Goal: Information Seeking & Learning: Find contact information

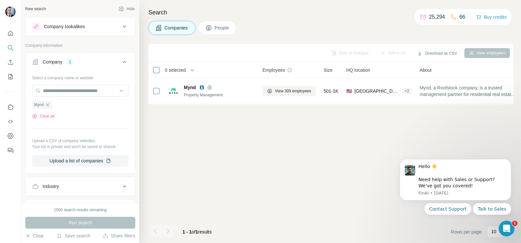
scroll to position [0, 88]
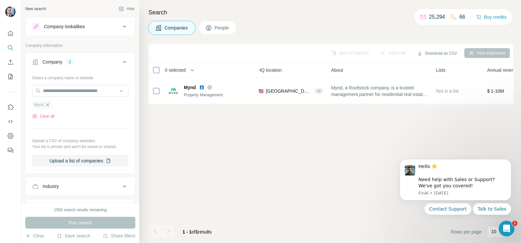
click at [50, 104] on icon "button" at bounding box center [47, 104] width 5 height 5
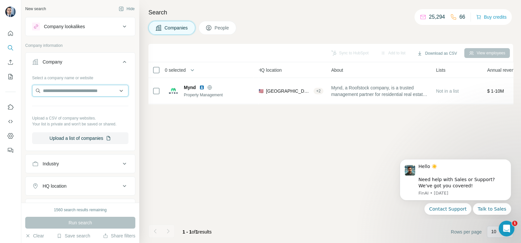
click at [56, 86] on input "text" at bounding box center [80, 91] width 96 height 12
paste input "**********"
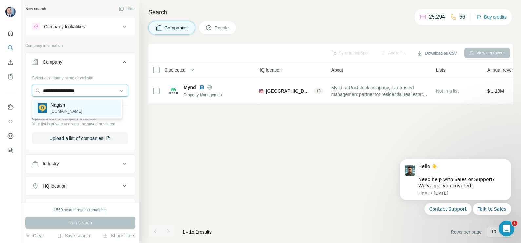
type input "**********"
click at [77, 105] on div "Nagish [DOMAIN_NAME]" at bounding box center [77, 108] width 87 height 18
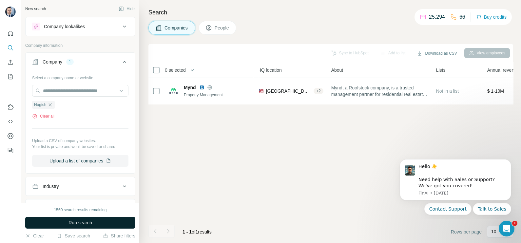
click at [85, 227] on button "Run search" at bounding box center [80, 223] width 110 height 12
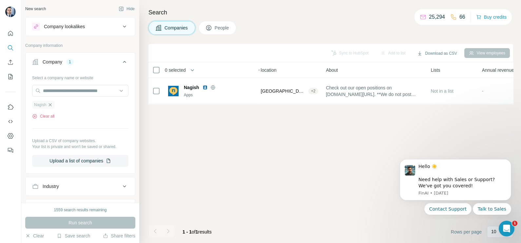
click at [49, 106] on icon "button" at bounding box center [49, 104] width 5 height 5
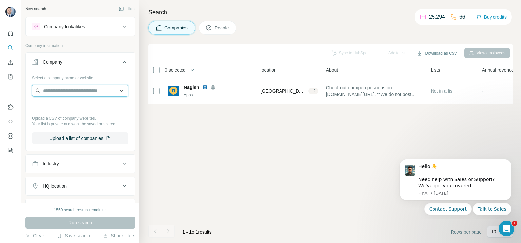
click at [55, 94] on input "text" at bounding box center [80, 91] width 96 height 12
paste input "**********"
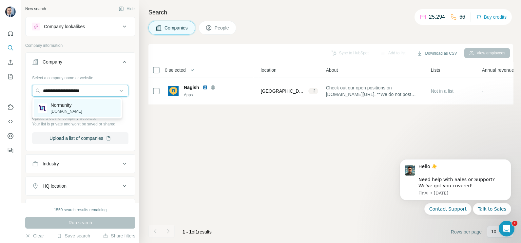
type input "**********"
click at [72, 109] on p "[DOMAIN_NAME]" at bounding box center [66, 111] width 31 height 6
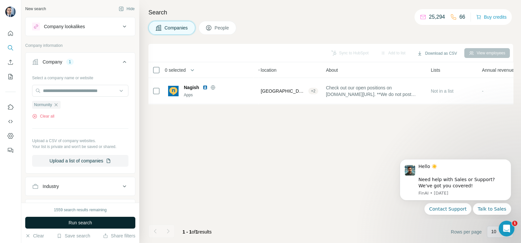
click at [86, 220] on span "Run search" at bounding box center [80, 222] width 24 height 7
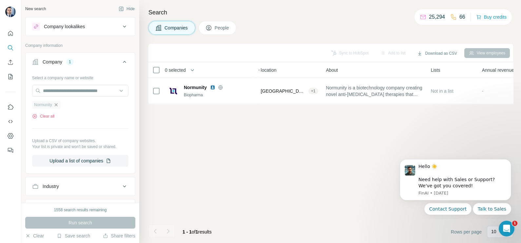
click at [57, 104] on icon "button" at bounding box center [55, 104] width 3 height 3
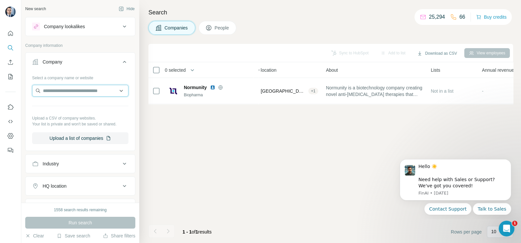
click at [59, 92] on input "text" at bounding box center [80, 91] width 96 height 12
paste input "**********"
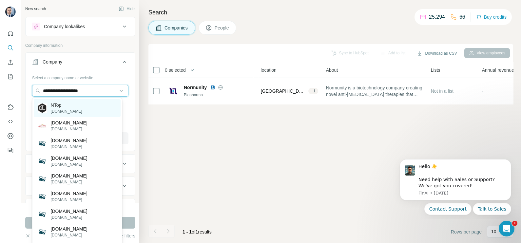
type input "**********"
click at [72, 111] on div "NTop [DOMAIN_NAME]" at bounding box center [77, 108] width 87 height 18
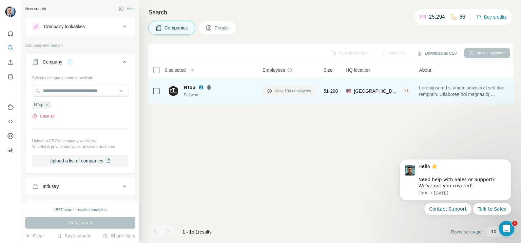
click at [280, 92] on span "View 109 employees" at bounding box center [293, 91] width 36 height 6
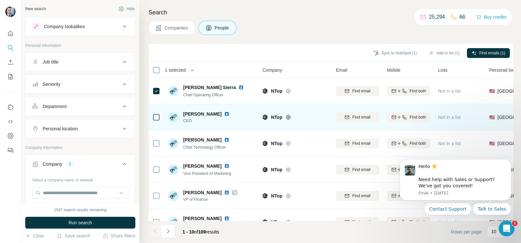
click at [159, 109] on td at bounding box center [156, 117] width 16 height 26
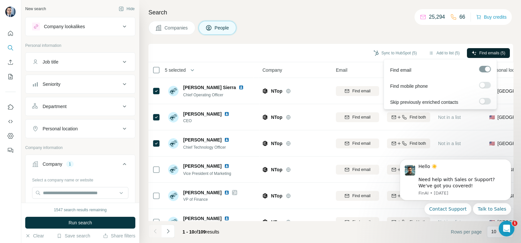
click at [478, 56] on button "Find emails (5)" at bounding box center [488, 53] width 43 height 10
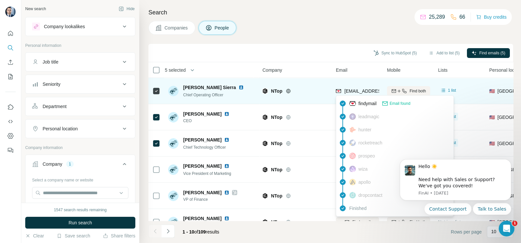
click at [363, 92] on span "[EMAIL_ADDRESS][DOMAIN_NAME]" at bounding box center [383, 90] width 78 height 5
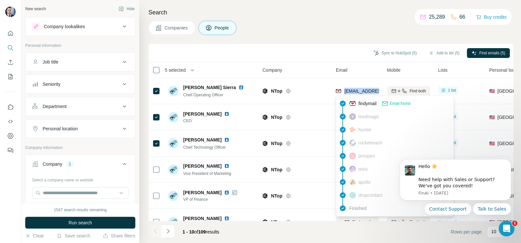
copy tr "[EMAIL_ADDRESS][DOMAIN_NAME]"
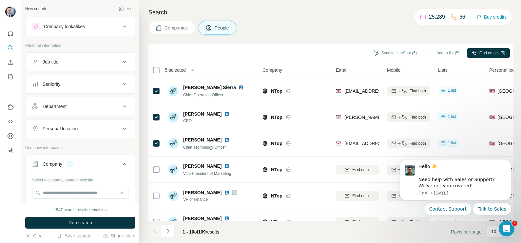
click at [298, 37] on div "Search Companies People Sync to HubSpot (5) Add to list (5) Find emails (5) 5 s…" at bounding box center [329, 121] width 381 height 243
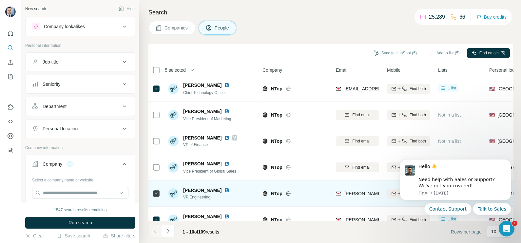
scroll to position [123, 0]
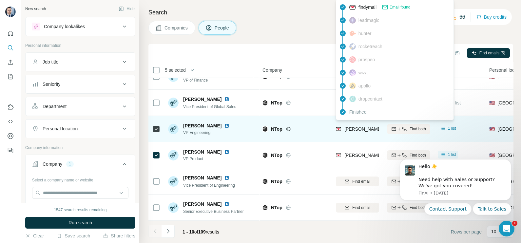
click at [357, 126] on span "[PERSON_NAME][EMAIL_ADDRESS][DOMAIN_NAME]" at bounding box center [401, 128] width 115 height 5
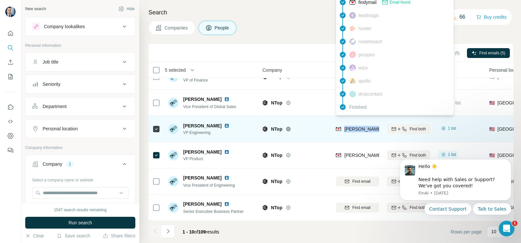
click at [357, 126] on span "[PERSON_NAME][EMAIL_ADDRESS][DOMAIN_NAME]" at bounding box center [401, 128] width 115 height 5
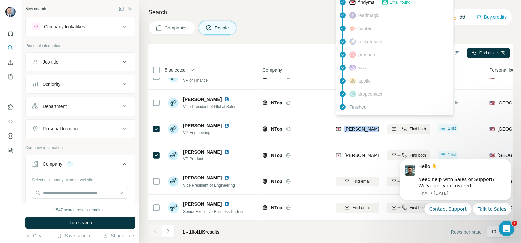
copy tr "[PERSON_NAME][EMAIL_ADDRESS][DOMAIN_NAME]"
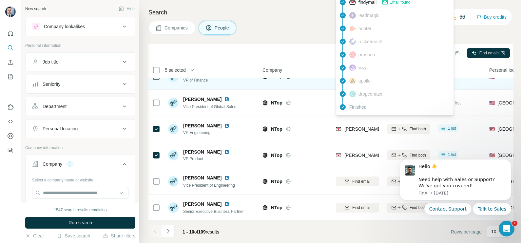
click at [313, 79] on div "NTop" at bounding box center [294, 76] width 65 height 18
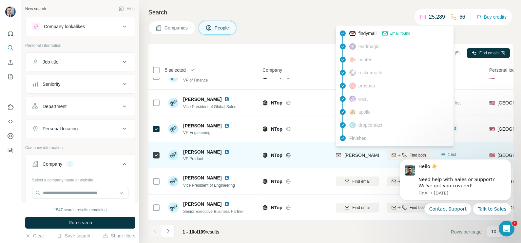
click at [357, 153] on span "[PERSON_NAME][EMAIL_ADDRESS][DOMAIN_NAME]" at bounding box center [401, 155] width 115 height 5
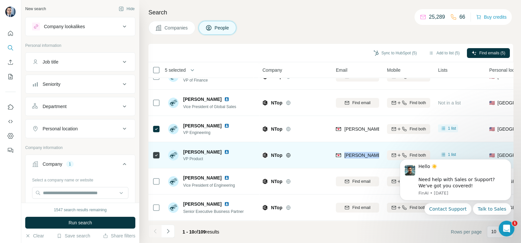
click at [357, 153] on span "[PERSON_NAME][EMAIL_ADDRESS][DOMAIN_NAME]" at bounding box center [401, 155] width 115 height 5
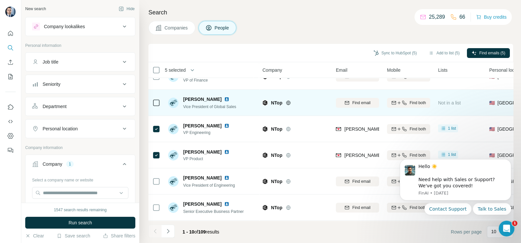
drag, startPoint x: 357, startPoint y: 150, endPoint x: 313, endPoint y: 88, distance: 76.0
click at [313, 90] on td "NTop" at bounding box center [294, 103] width 73 height 26
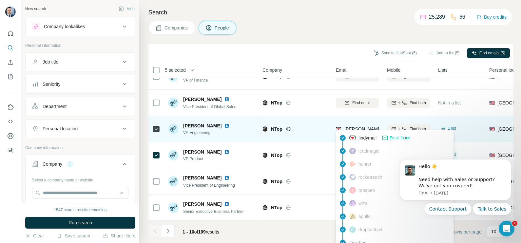
click at [358, 126] on span "[PERSON_NAME][EMAIL_ADDRESS][DOMAIN_NAME]" at bounding box center [399, 129] width 110 height 7
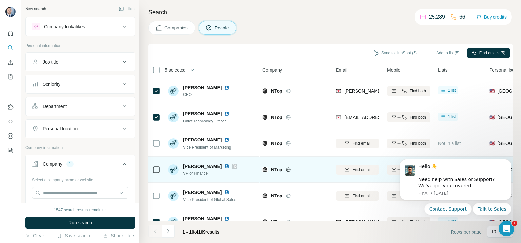
scroll to position [0, 0]
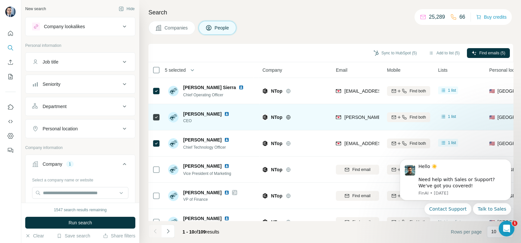
click at [358, 117] on span "[PERSON_NAME][EMAIL_ADDRESS][DOMAIN_NAME]" at bounding box center [401, 117] width 115 height 5
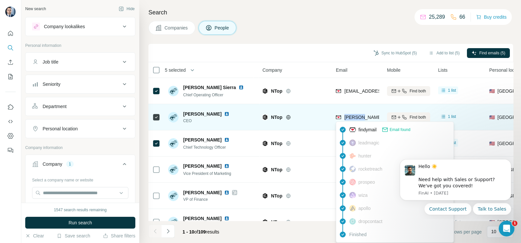
click at [358, 117] on span "[PERSON_NAME][EMAIL_ADDRESS][DOMAIN_NAME]" at bounding box center [401, 117] width 115 height 5
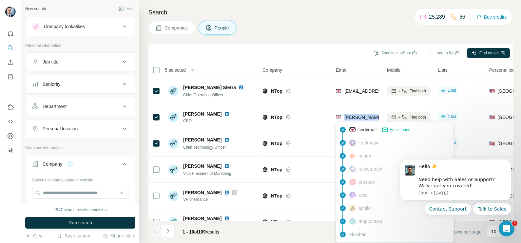
copy tr "[PERSON_NAME][EMAIL_ADDRESS][DOMAIN_NAME]"
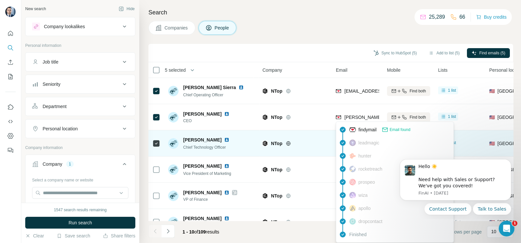
drag, startPoint x: 309, startPoint y: 143, endPoint x: 318, endPoint y: 144, distance: 9.5
click at [308, 143] on div "NTop" at bounding box center [299, 143] width 57 height 7
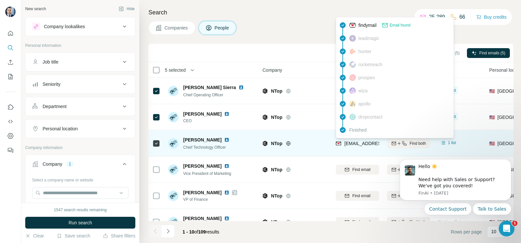
click at [357, 147] on div "[EMAIL_ADDRESS][DOMAIN_NAME]" at bounding box center [376, 144] width 81 height 8
click at [357, 146] on div "[EMAIL_ADDRESS][DOMAIN_NAME]" at bounding box center [376, 144] width 81 height 8
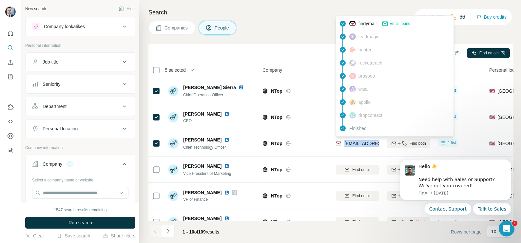
copy tr "[EMAIL_ADDRESS][DOMAIN_NAME]"
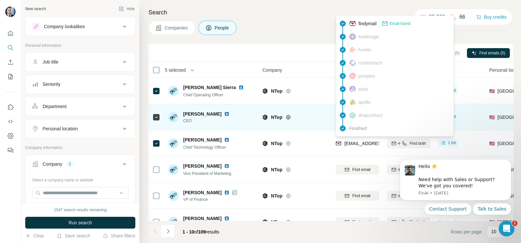
click at [324, 124] on div "NTop" at bounding box center [294, 117] width 65 height 18
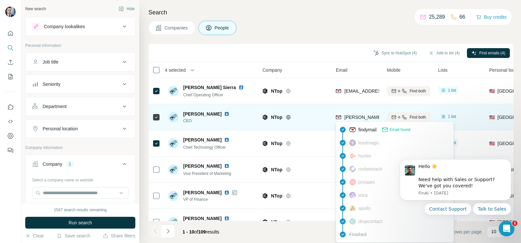
click at [370, 116] on span "[PERSON_NAME][EMAIL_ADDRESS][DOMAIN_NAME]" at bounding box center [401, 117] width 115 height 5
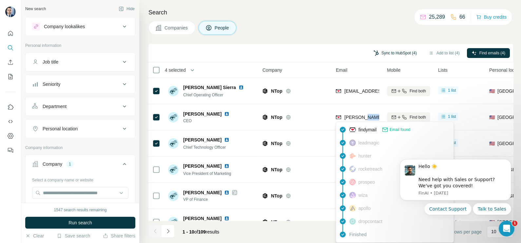
drag, startPoint x: 370, startPoint y: 116, endPoint x: 391, endPoint y: 51, distance: 68.7
click at [391, 51] on button "Sync to HubSpot (4)" at bounding box center [395, 53] width 52 height 10
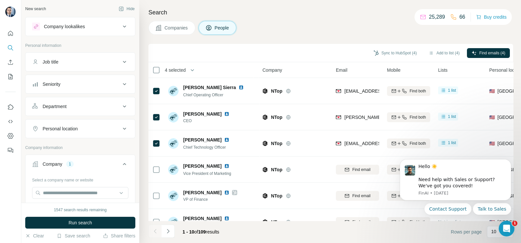
click at [331, 39] on div "Search Companies People Sync to HubSpot (4) Add to list (4) Find emails (4) 4 s…" at bounding box center [329, 121] width 381 height 243
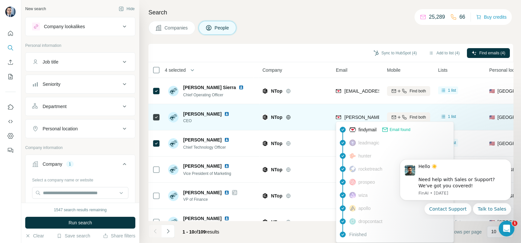
click at [365, 117] on span "[PERSON_NAME][EMAIL_ADDRESS][DOMAIN_NAME]" at bounding box center [401, 117] width 115 height 5
copy tr "[PERSON_NAME][EMAIL_ADDRESS][DOMAIN_NAME]"
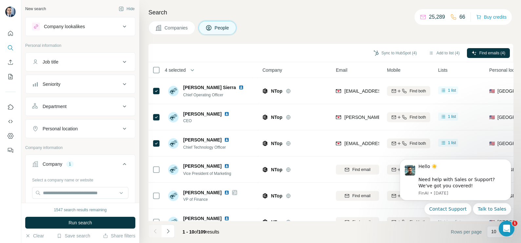
click at [341, 38] on div "Search Companies People Sync to HubSpot (4) Add to list (4) Find emails (4) 4 s…" at bounding box center [329, 121] width 381 height 243
click at [390, 50] on button "Sync to HubSpot (4)" at bounding box center [395, 53] width 52 height 10
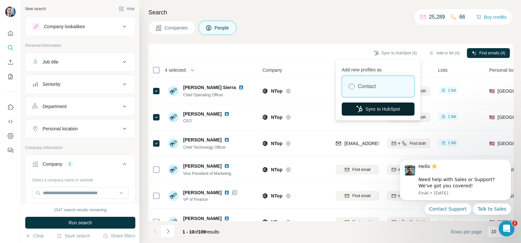
click at [362, 106] on button "Sync to HubSpot" at bounding box center [377, 108] width 73 height 13
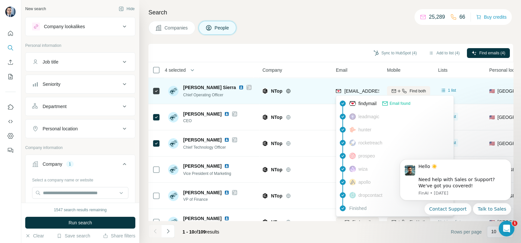
click at [367, 90] on span "[EMAIL_ADDRESS][DOMAIN_NAME]" at bounding box center [383, 90] width 78 height 5
copy tr "[EMAIL_ADDRESS][DOMAIN_NAME]"
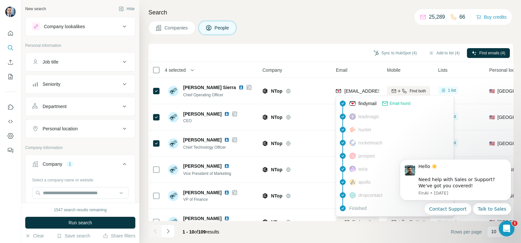
click at [330, 36] on div "Search Companies People Sync to HubSpot (4) Add to list (4) Find emails (4) 4 s…" at bounding box center [329, 121] width 381 height 243
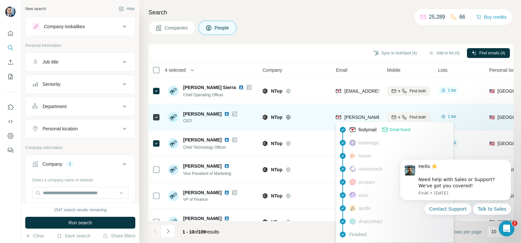
click at [349, 119] on span "[PERSON_NAME][EMAIL_ADDRESS][DOMAIN_NAME]" at bounding box center [401, 117] width 115 height 5
copy tr "[PERSON_NAME][EMAIL_ADDRESS][DOMAIN_NAME]"
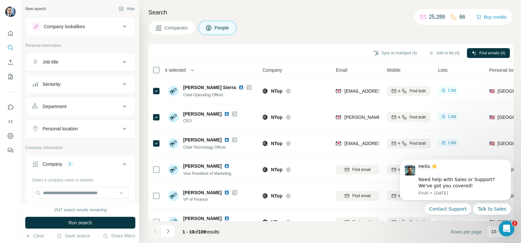
click at [309, 60] on div "Sync to HubSpot (4) Add to list (4) Find emails (4)" at bounding box center [330, 53] width 364 height 18
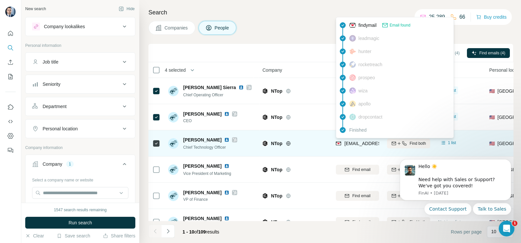
click at [366, 145] on span "[EMAIL_ADDRESS][DOMAIN_NAME]" at bounding box center [383, 143] width 78 height 5
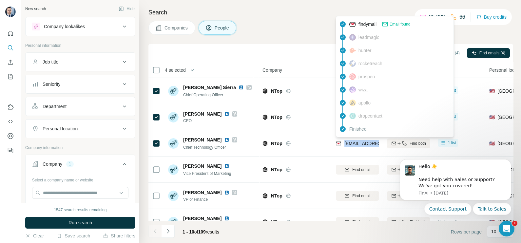
copy tr "[EMAIL_ADDRESS][DOMAIN_NAME]"
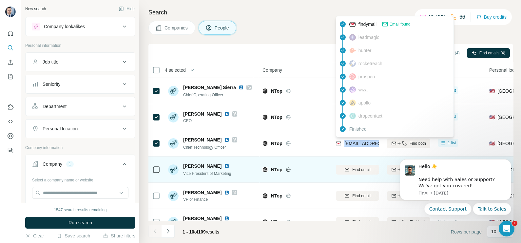
scroll to position [41, 0]
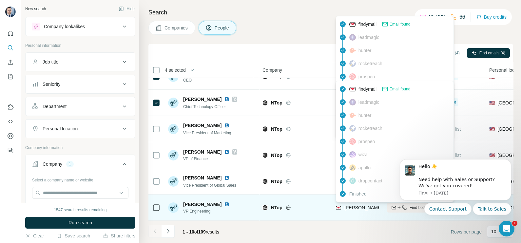
click at [362, 204] on span "[PERSON_NAME][EMAIL_ADDRESS][DOMAIN_NAME]" at bounding box center [399, 207] width 110 height 7
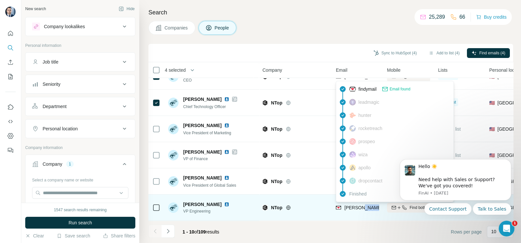
click at [362, 204] on span "[PERSON_NAME][EMAIL_ADDRESS][DOMAIN_NAME]" at bounding box center [399, 207] width 110 height 7
click at [362, 203] on div "[PERSON_NAME][EMAIL_ADDRESS][DOMAIN_NAME]" at bounding box center [357, 207] width 43 height 18
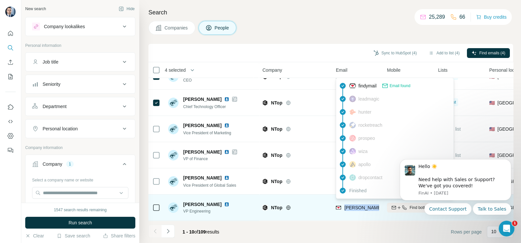
copy tr "[PERSON_NAME][EMAIL_ADDRESS][DOMAIN_NAME]"
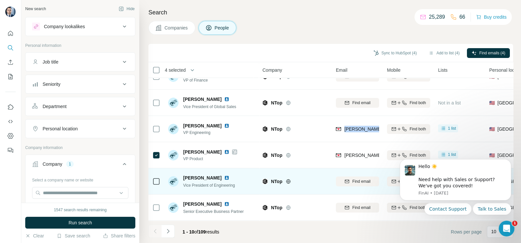
scroll to position [123, 0]
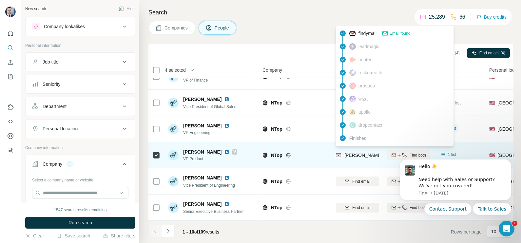
click at [359, 153] on span "[PERSON_NAME][EMAIL_ADDRESS][DOMAIN_NAME]" at bounding box center [401, 155] width 115 height 5
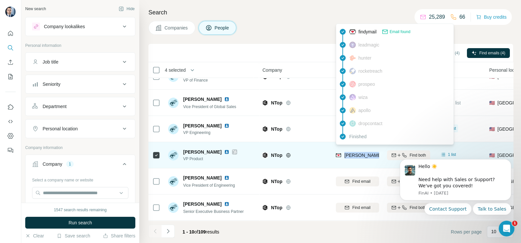
copy tr "[PERSON_NAME][EMAIL_ADDRESS][DOMAIN_NAME]"
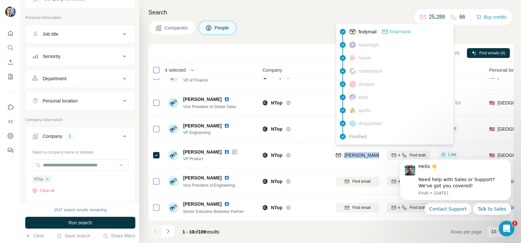
scroll to position [41, 0]
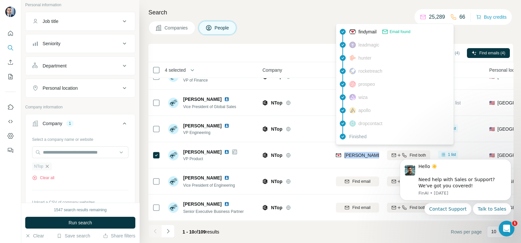
click at [48, 166] on icon "button" at bounding box center [47, 166] width 5 height 5
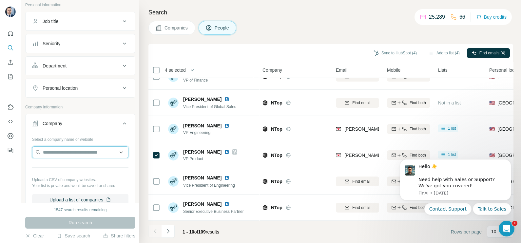
click at [59, 150] on input "text" at bounding box center [80, 152] width 96 height 12
paste input "**********"
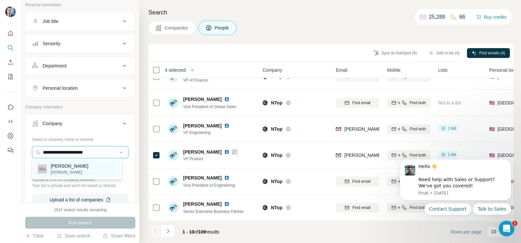
type input "**********"
click at [70, 174] on p "[DOMAIN_NAME]" at bounding box center [70, 172] width 38 height 6
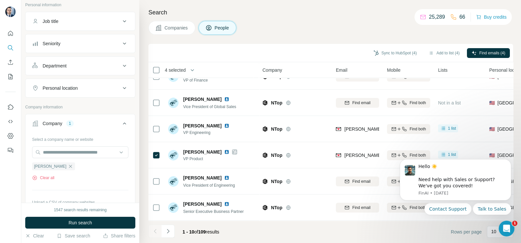
click at [81, 215] on div "1547 search results remaining Run search Clear Save search Share filters" at bounding box center [80, 223] width 118 height 40
click at [81, 216] on div "1547 search results remaining Run search Clear Save search Share filters" at bounding box center [80, 223] width 118 height 40
click at [82, 220] on span "Run search" at bounding box center [80, 222] width 24 height 7
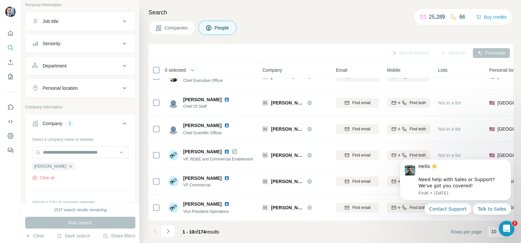
click at [280, 241] on footer "1 - 10 of 174 results Rows per page 10" at bounding box center [330, 232] width 364 height 22
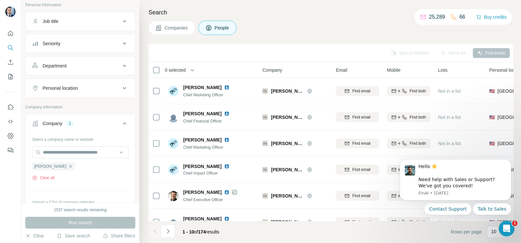
click at [163, 31] on button "Companies" at bounding box center [171, 28] width 47 height 14
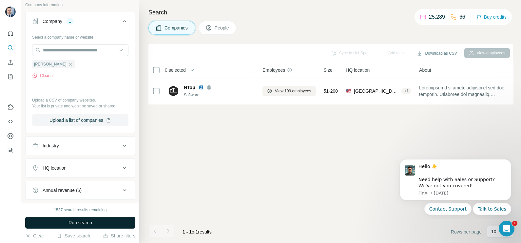
click at [89, 225] on span "Run search" at bounding box center [80, 222] width 24 height 7
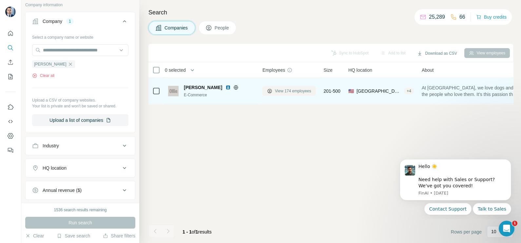
click at [285, 86] on button "View 174 employees" at bounding box center [288, 91] width 53 height 10
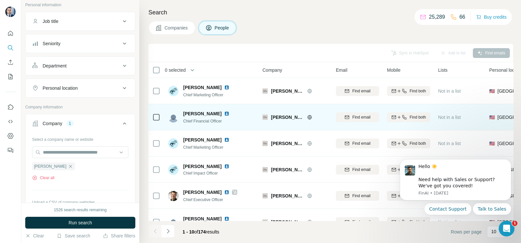
click at [149, 118] on td at bounding box center [156, 117] width 16 height 26
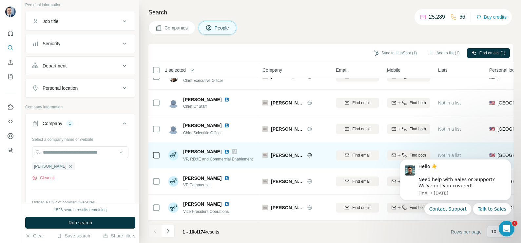
scroll to position [123, 0]
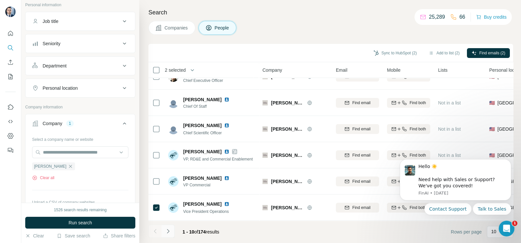
click at [169, 234] on icon "Navigate to next page" at bounding box center [168, 231] width 7 height 7
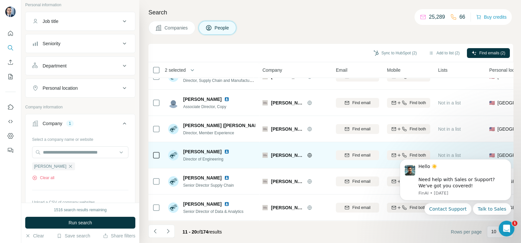
click at [160, 152] on td at bounding box center [156, 155] width 16 height 26
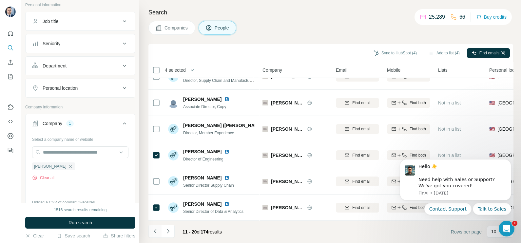
click at [154, 229] on icon "Navigate to previous page" at bounding box center [155, 231] width 7 height 7
click at [155, 229] on div at bounding box center [154, 231] width 13 height 13
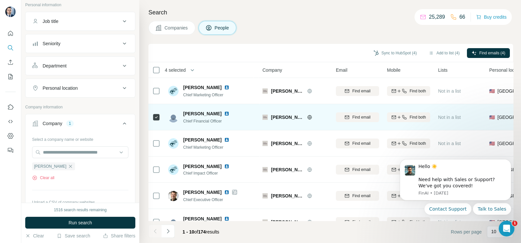
scroll to position [0, 0]
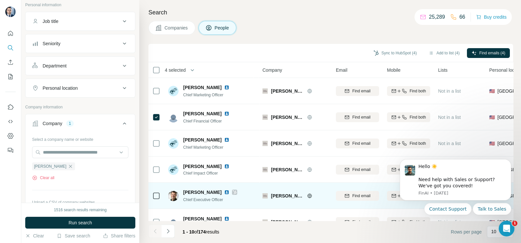
click at [232, 191] on div at bounding box center [234, 192] width 5 height 5
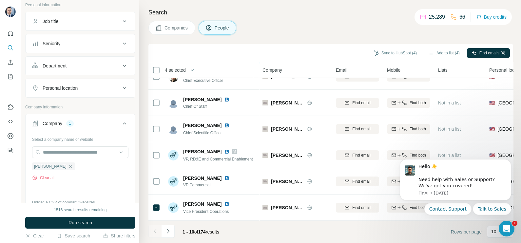
scroll to position [123, 0]
click at [399, 52] on button "Sync to HubSpot (4)" at bounding box center [395, 53] width 52 height 10
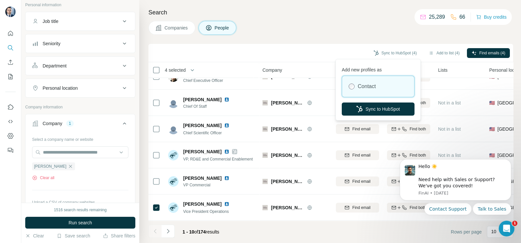
click at [315, 39] on div "Search Companies People Sync to HubSpot (4) Add to list (4) Find emails (4) 4 s…" at bounding box center [329, 121] width 381 height 243
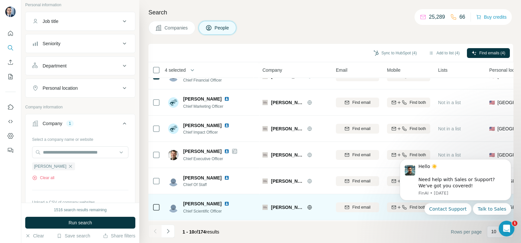
scroll to position [0, 0]
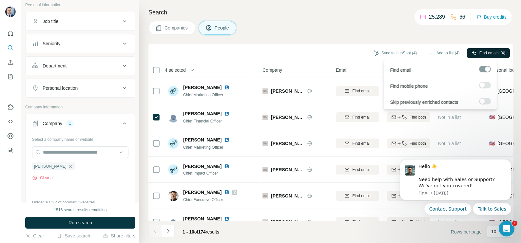
click at [490, 50] on span "Find emails (4)" at bounding box center [492, 53] width 26 height 6
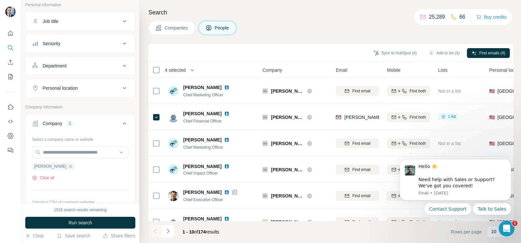
click at [176, 232] on div "1 - 10 of 174 results" at bounding box center [186, 232] width 76 height 14
click at [170, 232] on icon "Navigate to next page" at bounding box center [168, 231] width 7 height 7
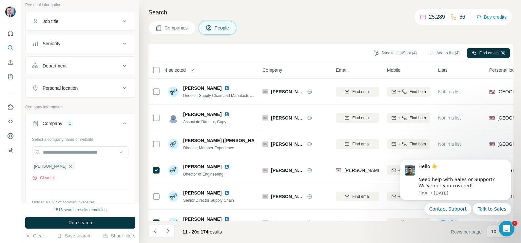
scroll to position [123, 0]
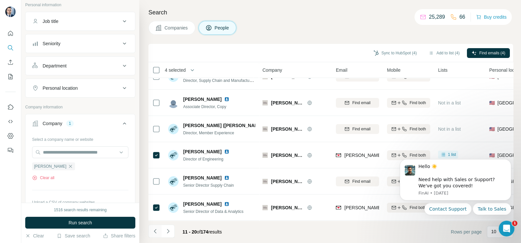
click at [154, 231] on icon "Navigate to previous page" at bounding box center [155, 231] width 2 height 4
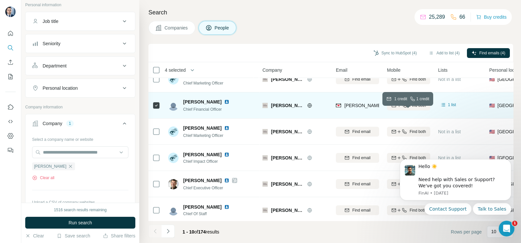
scroll to position [0, 0]
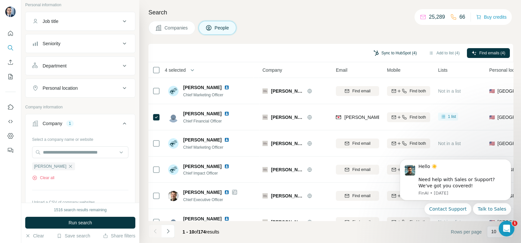
click at [390, 53] on button "Sync to HubSpot (4)" at bounding box center [395, 53] width 52 height 10
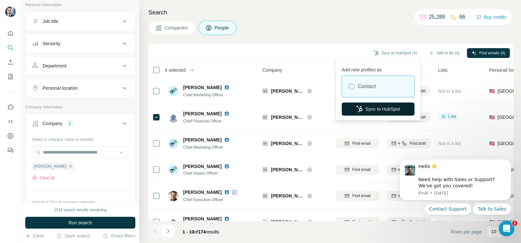
click at [380, 108] on button "Sync to HubSpot" at bounding box center [377, 108] width 73 height 13
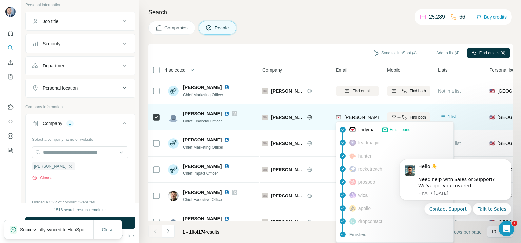
click at [365, 118] on span "[PERSON_NAME][EMAIL_ADDRESS][PERSON_NAME][DOMAIN_NAME]" at bounding box center [420, 117] width 153 height 5
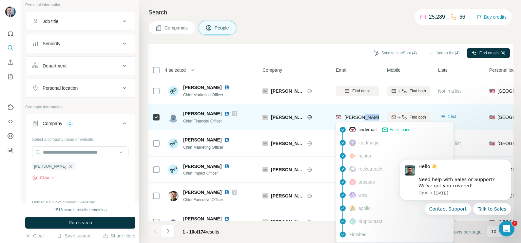
click at [365, 118] on span "[PERSON_NAME][EMAIL_ADDRESS][PERSON_NAME][DOMAIN_NAME]" at bounding box center [420, 117] width 153 height 5
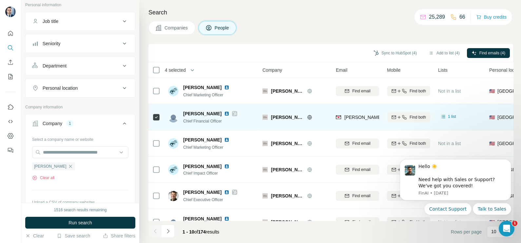
click at [334, 111] on td "[PERSON_NAME][EMAIL_ADDRESS][PERSON_NAME][DOMAIN_NAME]" at bounding box center [357, 117] width 51 height 26
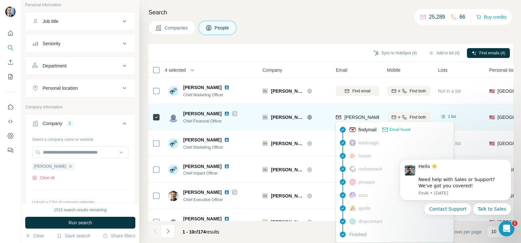
click at [351, 115] on span "[PERSON_NAME][EMAIL_ADDRESS][PERSON_NAME][DOMAIN_NAME]" at bounding box center [420, 117] width 153 height 5
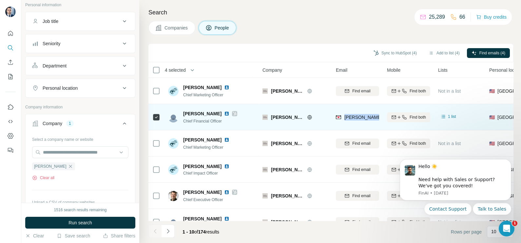
click at [351, 115] on span "[PERSON_NAME][EMAIL_ADDRESS][PERSON_NAME][DOMAIN_NAME]" at bounding box center [420, 117] width 153 height 5
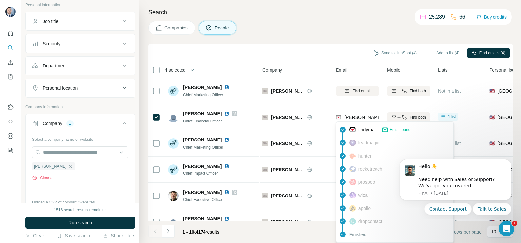
click at [294, 38] on div "Search Companies People Sync to HubSpot (4) Add to list (4) Find emails (4) 4 s…" at bounding box center [329, 121] width 381 height 243
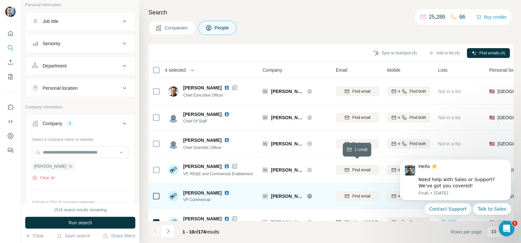
scroll to position [123, 0]
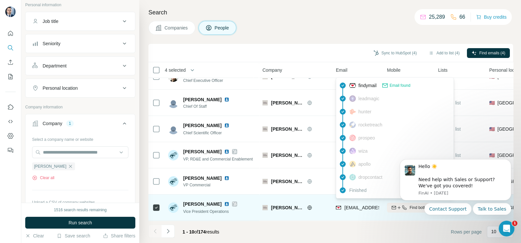
click at [349, 205] on span "[EMAIL_ADDRESS][PERSON_NAME][DOMAIN_NAME]" at bounding box center [401, 207] width 115 height 5
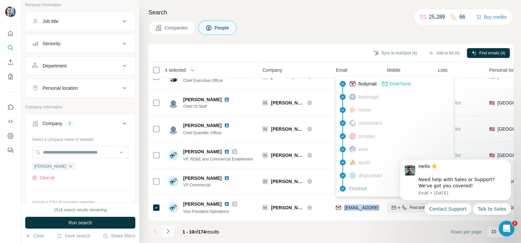
click at [170, 231] on icon "Navigate to next page" at bounding box center [168, 231] width 7 height 7
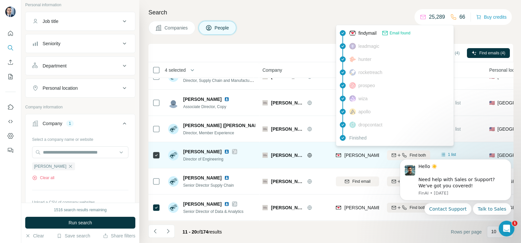
click at [358, 153] on span "[PERSON_NAME][EMAIL_ADDRESS][PERSON_NAME][DOMAIN_NAME]" at bounding box center [420, 155] width 153 height 5
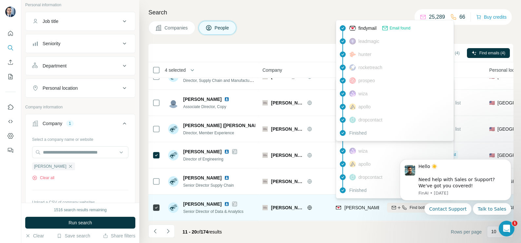
click at [358, 205] on span "[PERSON_NAME][EMAIL_ADDRESS][PERSON_NAME][DOMAIN_NAME]" at bounding box center [420, 207] width 153 height 5
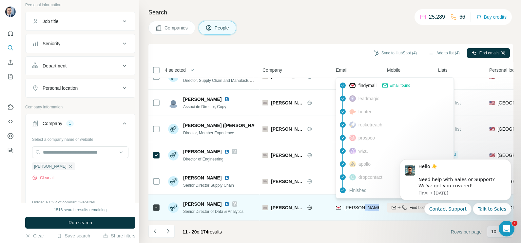
click at [358, 205] on span "[PERSON_NAME][EMAIL_ADDRESS][PERSON_NAME][DOMAIN_NAME]" at bounding box center [420, 207] width 153 height 5
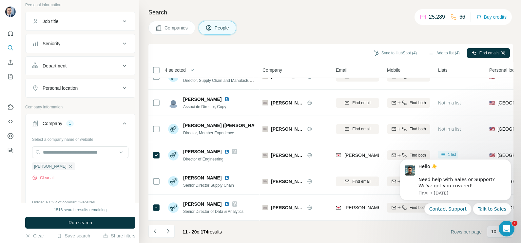
click at [306, 31] on div "Companies People" at bounding box center [330, 28] width 364 height 14
click at [166, 31] on button "Companies" at bounding box center [171, 28] width 47 height 14
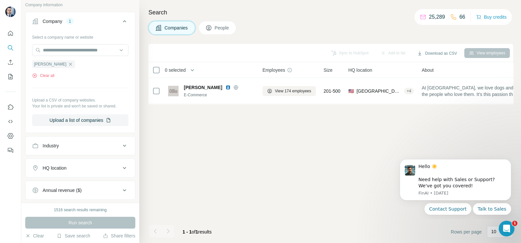
scroll to position [0, 0]
click at [68, 65] on icon "button" at bounding box center [70, 64] width 5 height 5
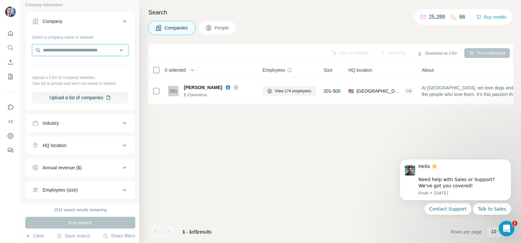
click at [50, 50] on input "text" at bounding box center [80, 50] width 96 height 12
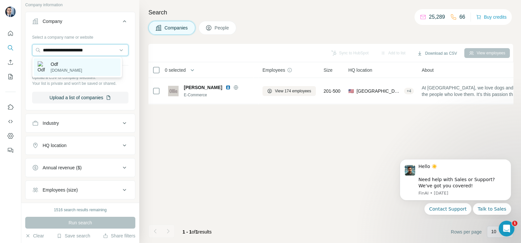
type input "**********"
click at [67, 63] on p "Odf" at bounding box center [66, 64] width 31 height 7
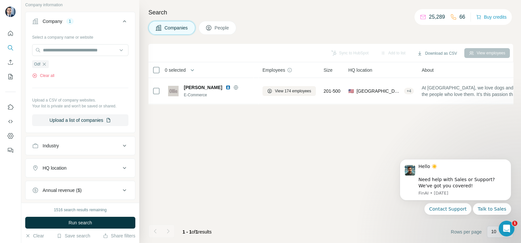
drag, startPoint x: 91, startPoint y: 219, endPoint x: 91, endPoint y: 225, distance: 5.9
click at [91, 225] on span "Run search" at bounding box center [80, 222] width 24 height 7
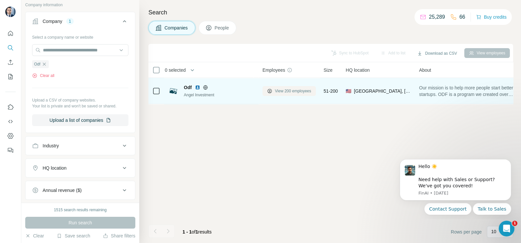
click at [284, 91] on span "View 200 employees" at bounding box center [293, 91] width 36 height 6
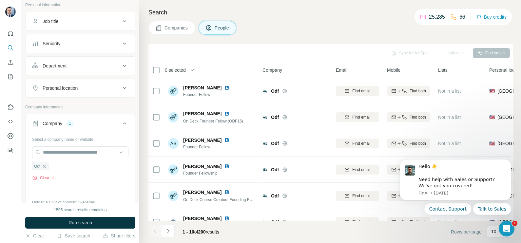
click at [45, 164] on icon "button" at bounding box center [44, 166] width 5 height 5
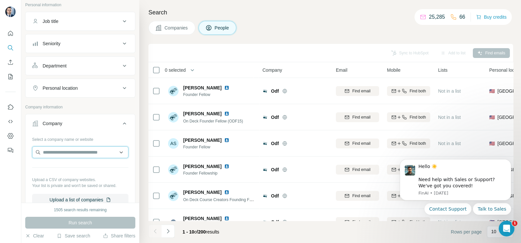
click at [51, 151] on input "text" at bounding box center [80, 152] width 96 height 12
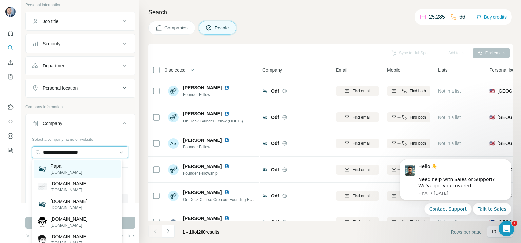
type input "**********"
click at [72, 165] on div "[DEMOGRAPHIC_DATA] [DOMAIN_NAME]" at bounding box center [77, 169] width 87 height 18
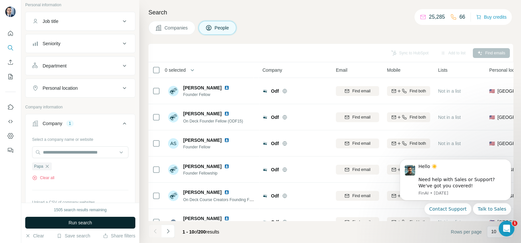
click at [77, 223] on span "Run search" at bounding box center [80, 222] width 24 height 7
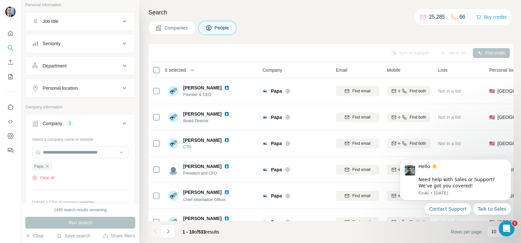
click at [178, 27] on span "Companies" at bounding box center [176, 28] width 24 height 7
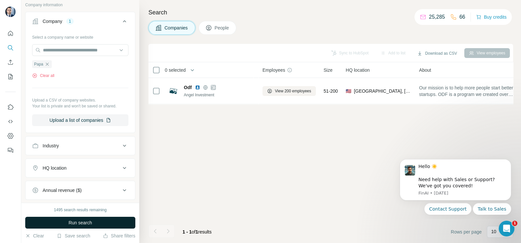
click at [111, 222] on button "Run search" at bounding box center [80, 223] width 110 height 12
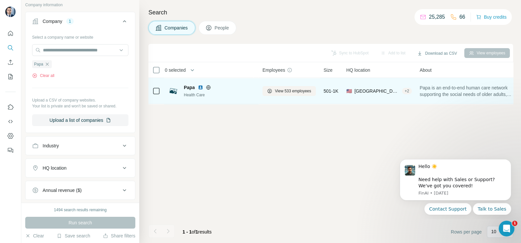
click at [208, 87] on icon at bounding box center [208, 87] width 5 height 5
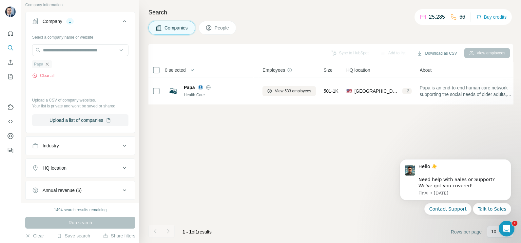
click at [48, 63] on icon "button" at bounding box center [47, 64] width 5 height 5
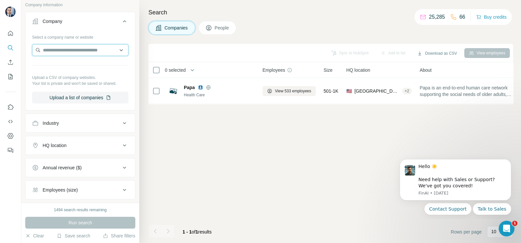
click at [70, 48] on input "text" at bounding box center [80, 50] width 96 height 12
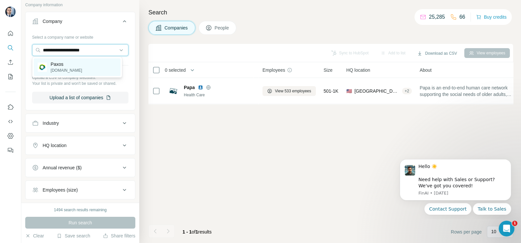
type input "**********"
click at [57, 67] on p "Paxos" at bounding box center [66, 64] width 31 height 7
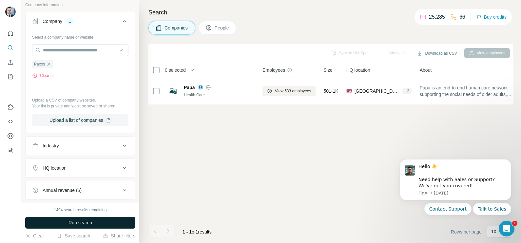
click at [82, 225] on span "Run search" at bounding box center [80, 222] width 24 height 7
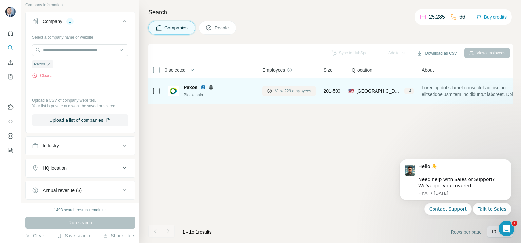
click at [295, 88] on span "View 229 employees" at bounding box center [293, 91] width 36 height 6
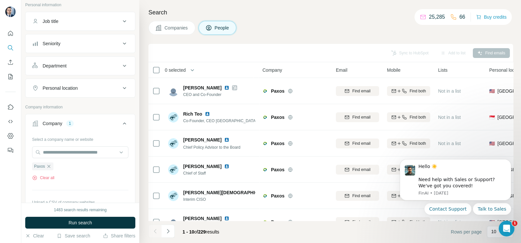
click at [49, 164] on icon "button" at bounding box center [48, 166] width 5 height 5
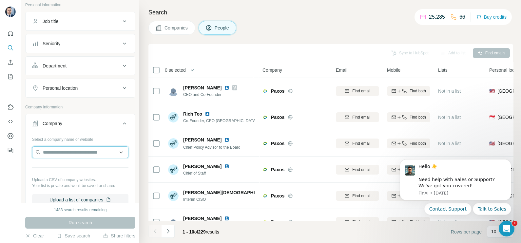
click at [56, 152] on input "text" at bounding box center [80, 152] width 96 height 12
paste input "**********"
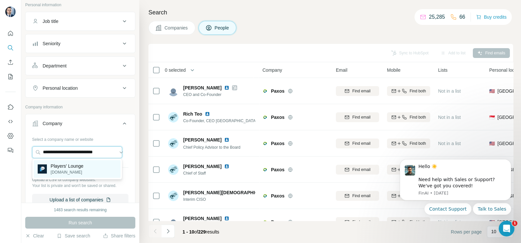
type input "**********"
click at [71, 169] on p "Players'​ Lounge" at bounding box center [67, 166] width 33 height 7
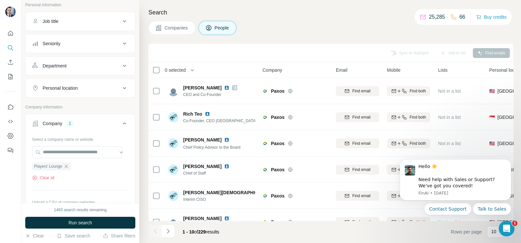
click at [180, 25] on span "Companies" at bounding box center [176, 28] width 24 height 7
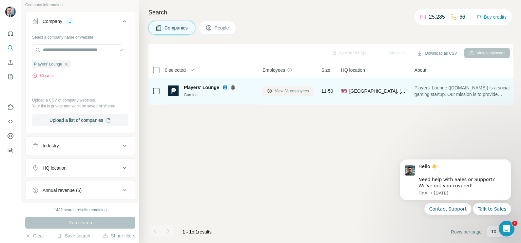
click at [286, 89] on span "View 31 employees" at bounding box center [292, 91] width 34 height 6
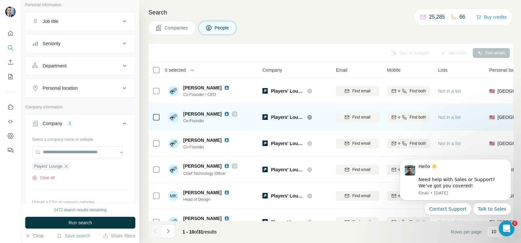
click at [224, 112] on div at bounding box center [230, 113] width 13 height 5
click at [232, 113] on icon at bounding box center [234, 113] width 4 height 5
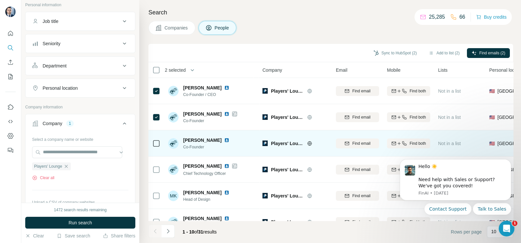
click at [161, 139] on td at bounding box center [156, 143] width 16 height 26
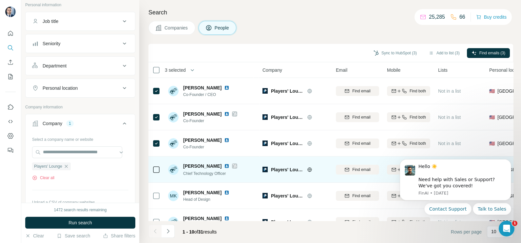
click at [156, 164] on div at bounding box center [156, 169] width 8 height 18
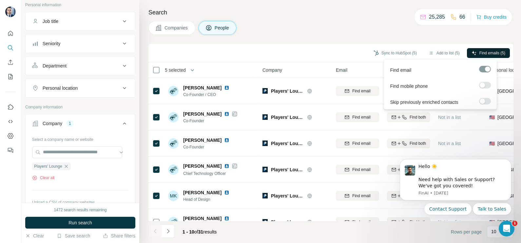
click at [479, 53] on span "Find emails (5)" at bounding box center [492, 53] width 26 height 6
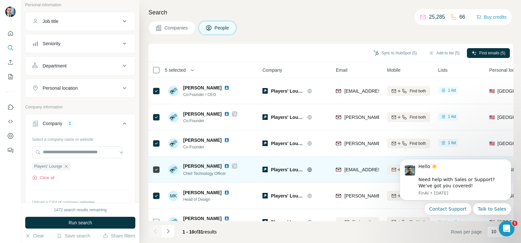
click at [232, 167] on div at bounding box center [234, 165] width 5 height 5
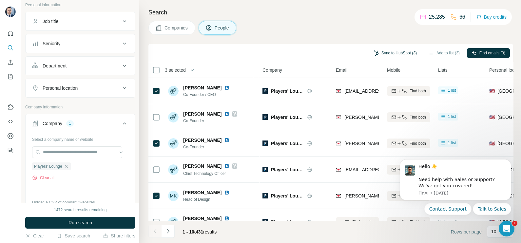
click at [404, 50] on button "Sync to HubSpot (3)" at bounding box center [395, 53] width 52 height 10
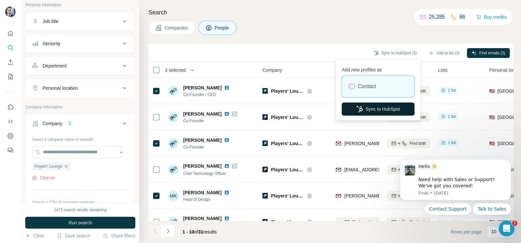
click at [359, 110] on icon "button" at bounding box center [359, 109] width 7 height 7
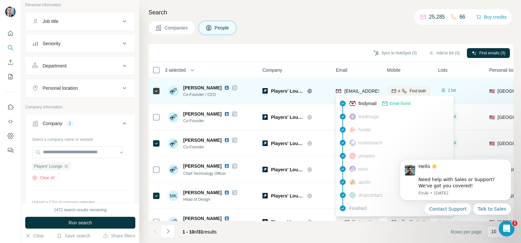
click at [357, 89] on span "[EMAIL_ADDRESS][DOMAIN_NAME]" at bounding box center [383, 90] width 78 height 5
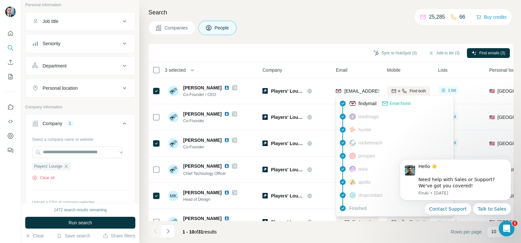
click at [316, 28] on div "Companies People" at bounding box center [330, 28] width 364 height 14
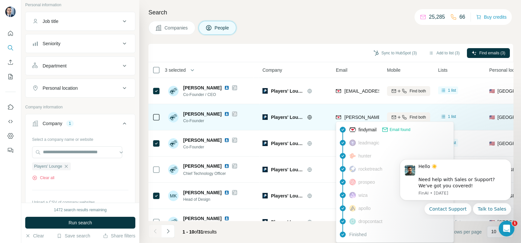
click at [354, 114] on span "[PERSON_NAME][EMAIL_ADDRESS][DOMAIN_NAME]" at bounding box center [399, 117] width 110 height 7
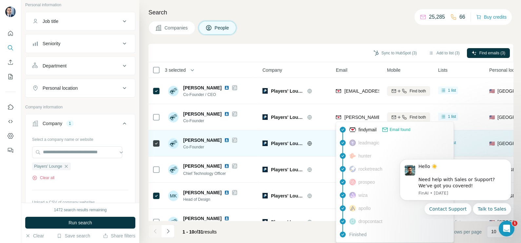
click at [326, 141] on div at bounding box center [317, 143] width 21 height 5
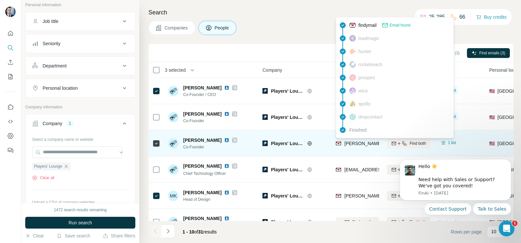
click at [355, 141] on span "[PERSON_NAME][EMAIL_ADDRESS][DOMAIN_NAME]" at bounding box center [401, 143] width 115 height 5
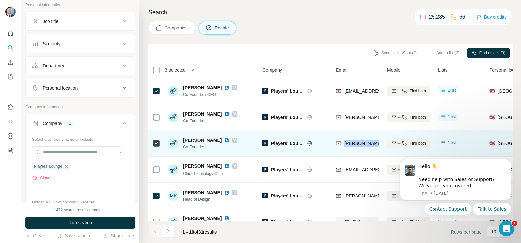
click at [355, 141] on span "[PERSON_NAME][EMAIL_ADDRESS][DOMAIN_NAME]" at bounding box center [401, 143] width 115 height 5
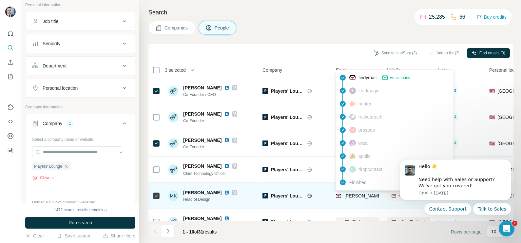
click at [361, 193] on span "[PERSON_NAME][EMAIL_ADDRESS][DOMAIN_NAME]" at bounding box center [401, 195] width 115 height 5
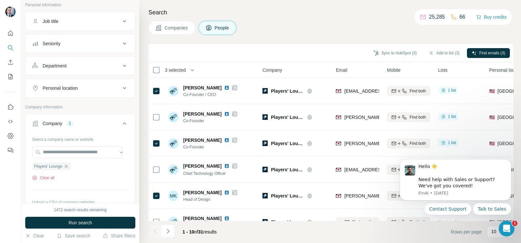
click at [326, 23] on div "Companies People" at bounding box center [330, 28] width 364 height 14
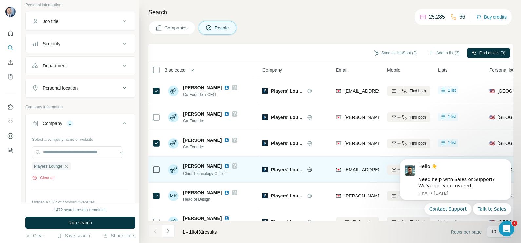
click at [197, 167] on span "[PERSON_NAME]" at bounding box center [202, 166] width 38 height 7
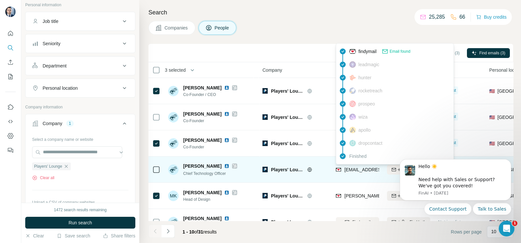
click at [353, 172] on span "[EMAIL_ADDRESS][DOMAIN_NAME]" at bounding box center [380, 169] width 72 height 7
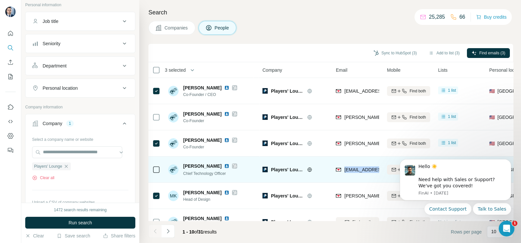
click at [353, 172] on span "[EMAIL_ADDRESS][DOMAIN_NAME]" at bounding box center [380, 169] width 72 height 7
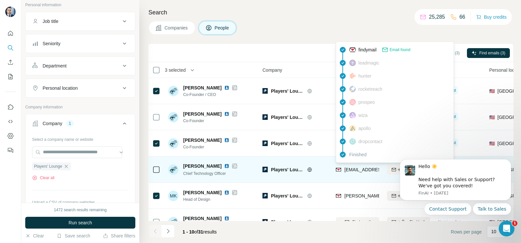
click at [201, 165] on span "[PERSON_NAME]" at bounding box center [202, 166] width 38 height 7
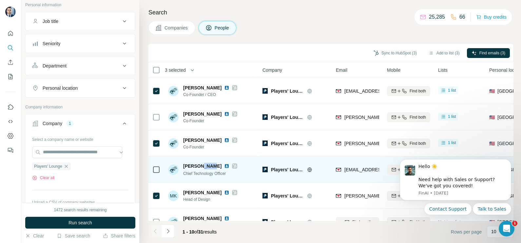
click at [201, 165] on span "[PERSON_NAME]" at bounding box center [202, 166] width 38 height 7
click at [191, 171] on span "Chief Technology Officer" at bounding box center [204, 173] width 43 height 5
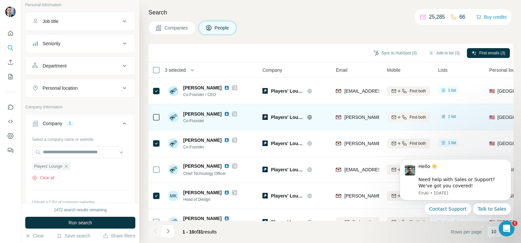
click at [195, 117] on span "[PERSON_NAME]" at bounding box center [202, 114] width 38 height 7
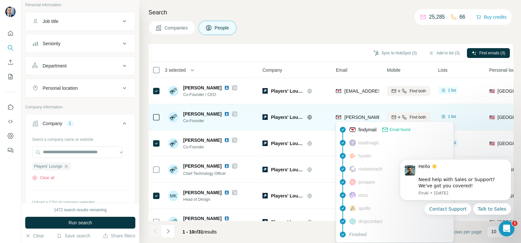
click at [356, 118] on span "[PERSON_NAME][EMAIL_ADDRESS][DOMAIN_NAME]" at bounding box center [401, 117] width 115 height 5
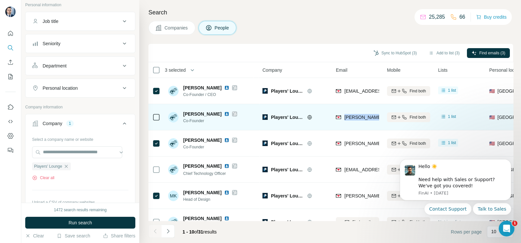
click at [356, 118] on span "[PERSON_NAME][EMAIL_ADDRESS][DOMAIN_NAME]" at bounding box center [401, 117] width 115 height 5
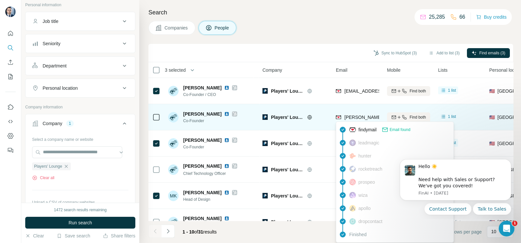
click at [196, 119] on span "Co-Founder" at bounding box center [210, 121] width 54 height 6
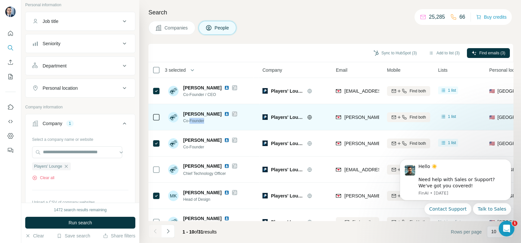
click at [196, 119] on span "Co-Founder" at bounding box center [210, 121] width 54 height 6
drag, startPoint x: 196, startPoint y: 119, endPoint x: 192, endPoint y: 115, distance: 5.3
click at [192, 115] on span "[PERSON_NAME]" at bounding box center [202, 114] width 38 height 7
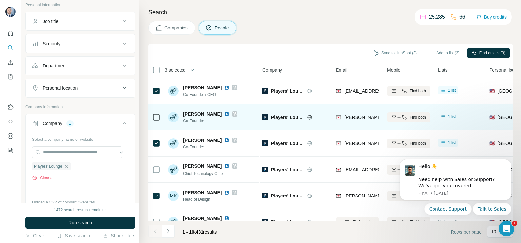
click at [203, 119] on span "Co-Founder" at bounding box center [210, 121] width 54 height 6
